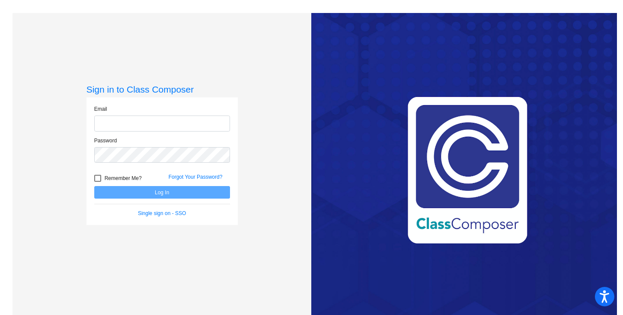
type input "[PERSON_NAME][EMAIL_ADDRESS][PERSON_NAME][DOMAIN_NAME]"
click at [160, 197] on button "Log In" at bounding box center [162, 192] width 136 height 13
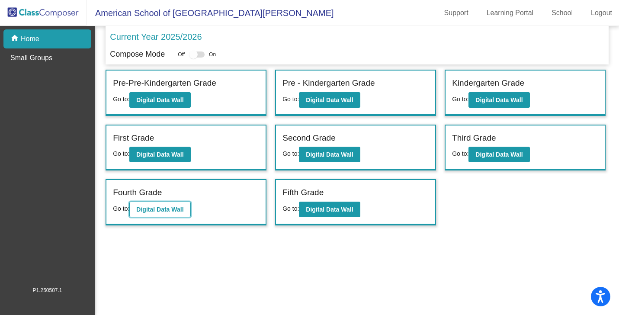
click at [171, 215] on button "Digital Data Wall" at bounding box center [159, 210] width 61 height 16
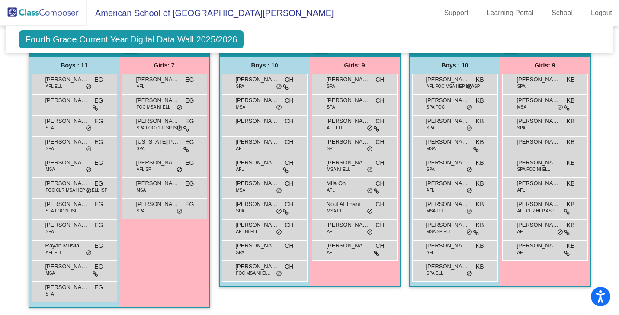
scroll to position [272, 0]
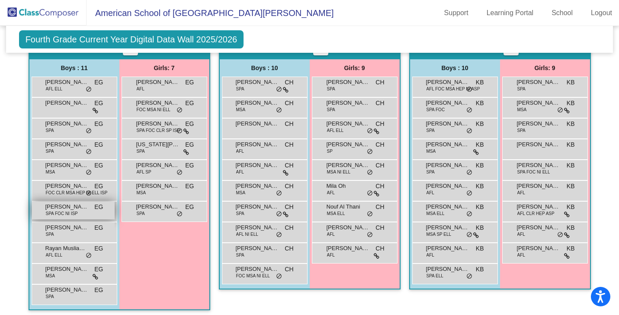
click at [69, 211] on span "SPA FOC NI ISP" at bounding box center [62, 213] width 32 height 6
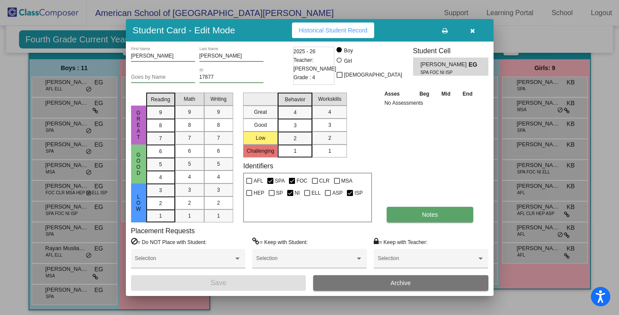
click at [417, 214] on button "Notes" at bounding box center [430, 215] width 87 height 16
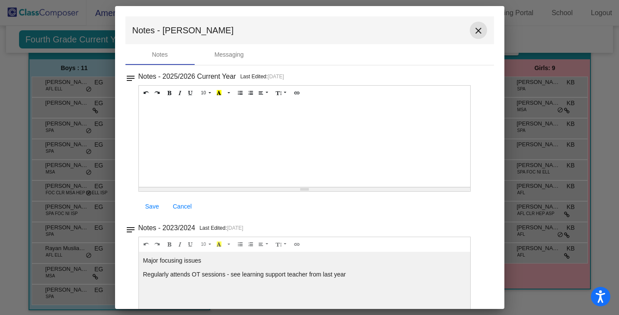
click at [474, 29] on mat-icon "close" at bounding box center [478, 31] width 10 height 10
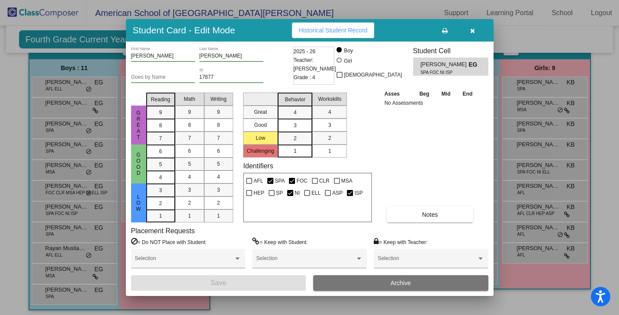
click at [472, 30] on icon "button" at bounding box center [472, 31] width 5 height 6
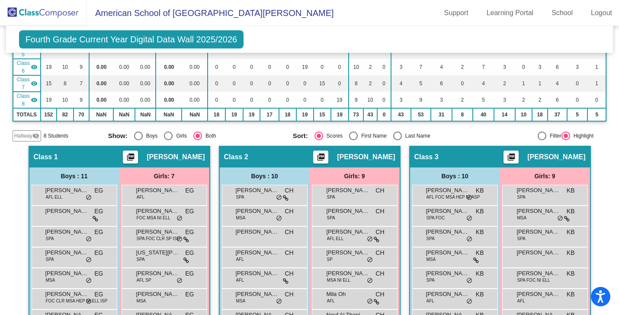
scroll to position [0, 0]
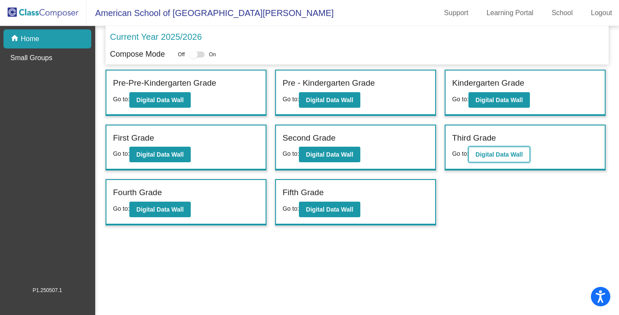
click at [500, 158] on button "Digital Data Wall" at bounding box center [498, 155] width 61 height 16
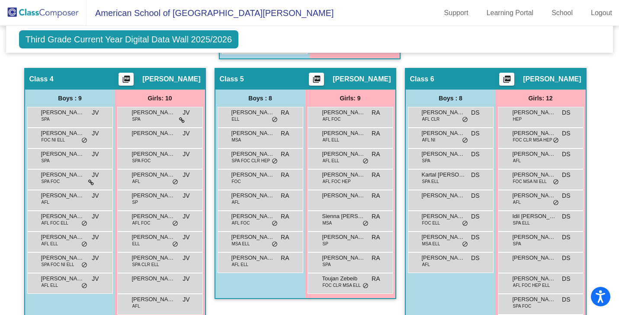
scroll to position [481, 0]
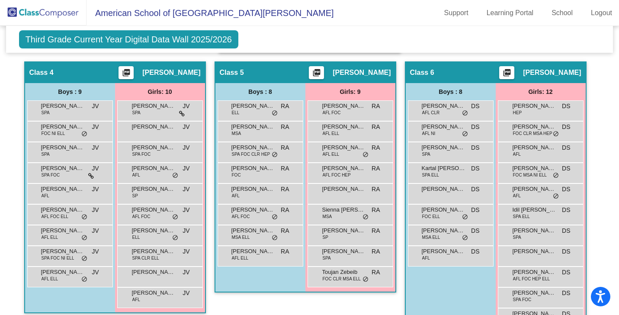
click at [0, 0] on div "Boys : 8 [PERSON_NAME] [PERSON_NAME] lock do_not_disturb_alt [PERSON_NAME] MSA …" at bounding box center [0, 0] width 0 height 0
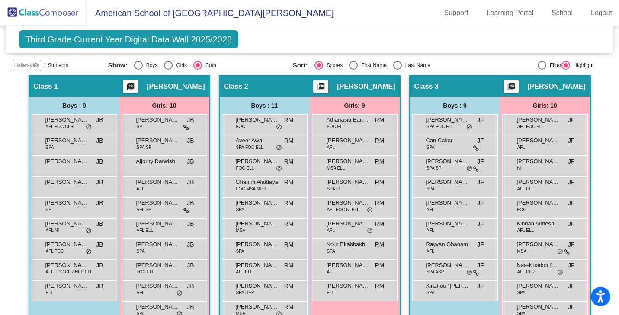
scroll to position [0, 0]
